Goal: Task Accomplishment & Management: Manage account settings

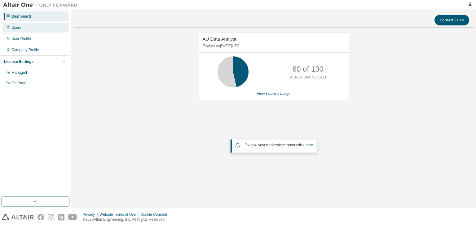
click at [17, 29] on div "Users" at bounding box center [16, 27] width 10 height 5
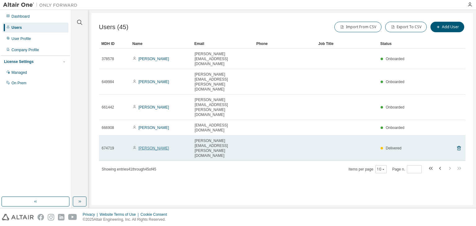
click at [150, 146] on link "[PERSON_NAME]" at bounding box center [154, 148] width 31 height 4
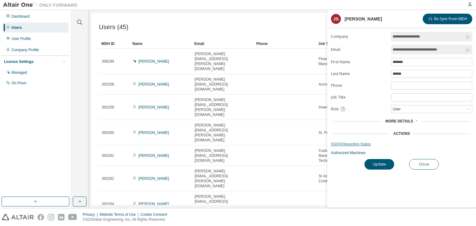
click at [346, 144] on link "SSO/Onboarding Status" at bounding box center [401, 144] width 141 height 5
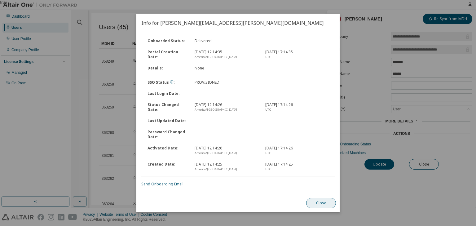
click at [320, 203] on button "Close" at bounding box center [321, 203] width 30 height 11
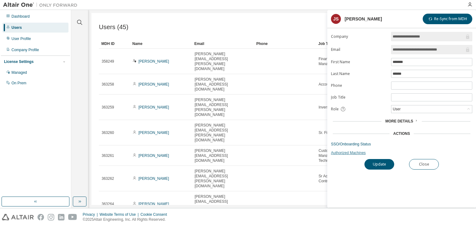
click at [343, 154] on link "Authorized Machines" at bounding box center [401, 152] width 141 height 5
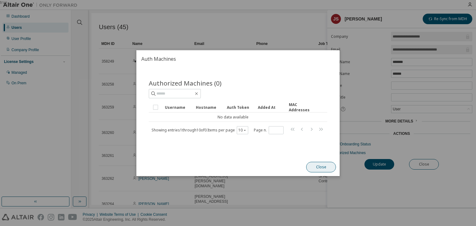
click at [317, 164] on button "Close" at bounding box center [321, 167] width 30 height 11
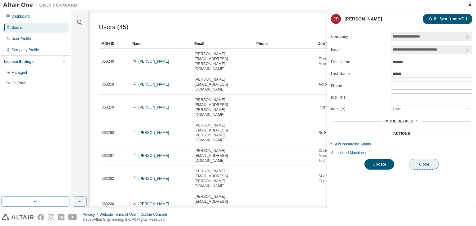
click at [431, 164] on button "Close" at bounding box center [424, 164] width 30 height 11
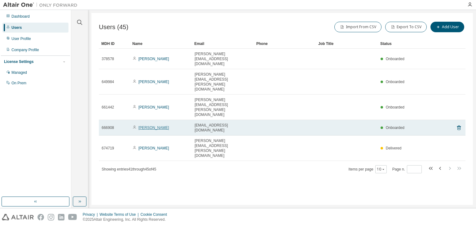
click at [152, 126] on link "[PERSON_NAME]" at bounding box center [154, 128] width 31 height 4
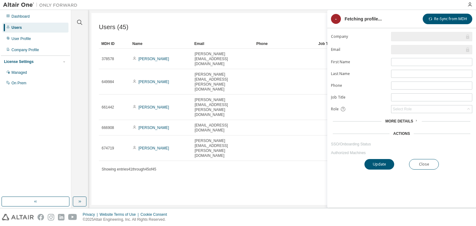
type input "*"
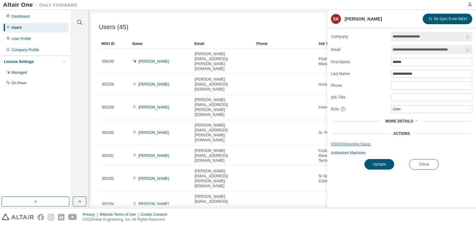
click at [350, 143] on link "SSO/Onboarding Status" at bounding box center [401, 144] width 141 height 5
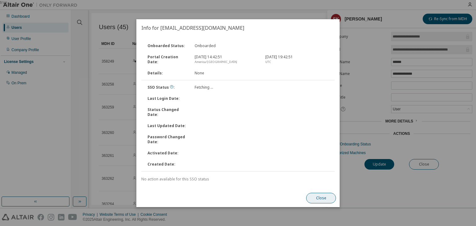
click at [322, 198] on button "Close" at bounding box center [321, 198] width 30 height 11
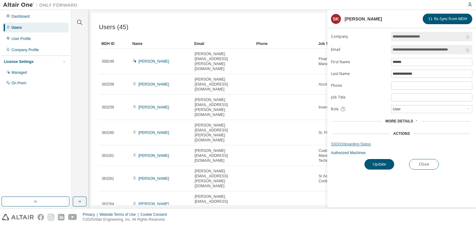
click at [349, 142] on link "SSO/Onboarding Status" at bounding box center [401, 144] width 141 height 5
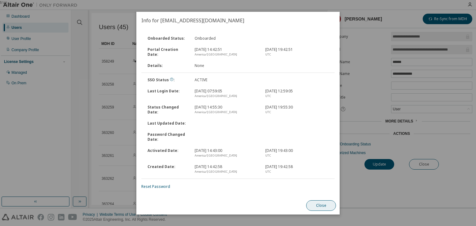
click at [316, 205] on button "Close" at bounding box center [321, 205] width 30 height 11
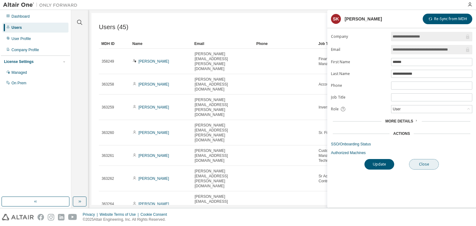
click at [419, 162] on button "Close" at bounding box center [424, 164] width 30 height 11
